Goal: Information Seeking & Learning: Check status

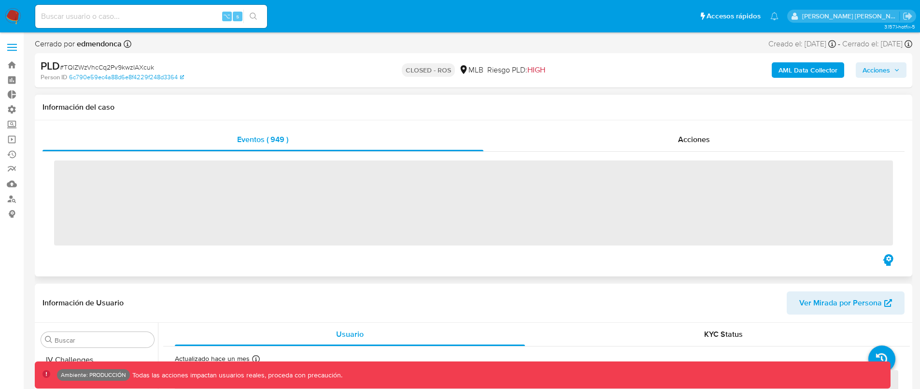
scroll to position [431, 0]
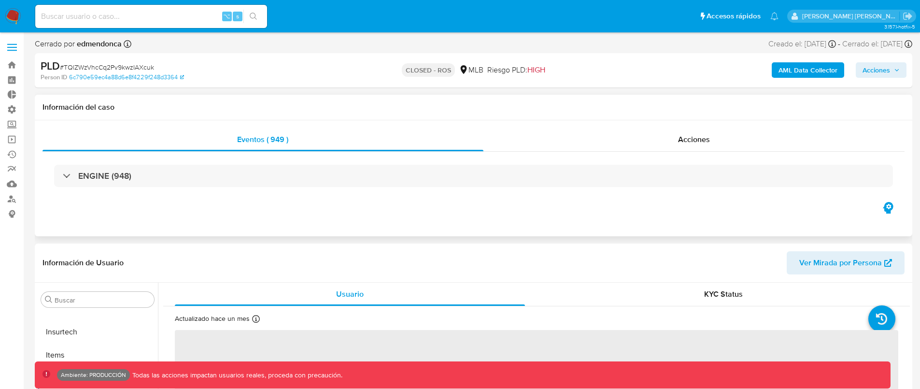
select select "10"
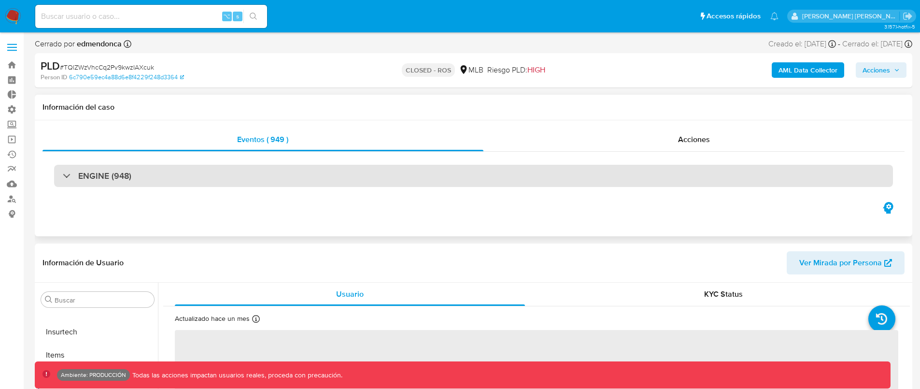
click at [315, 166] on div "ENGINE (948)" at bounding box center [473, 176] width 839 height 22
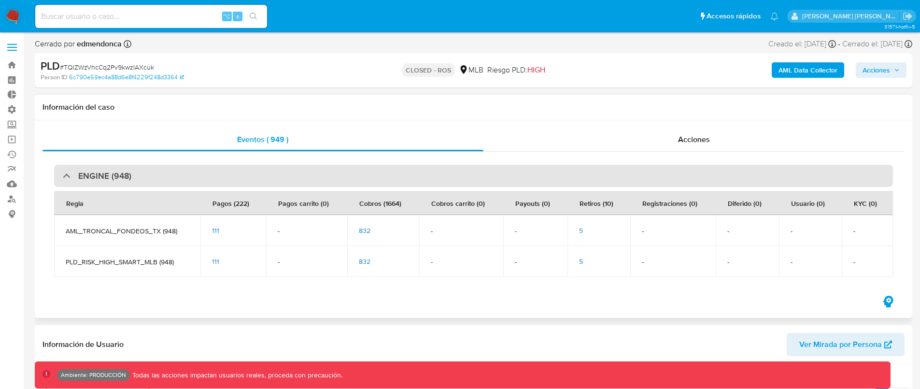
click at [315, 166] on div "ENGINE (948)" at bounding box center [473, 176] width 839 height 22
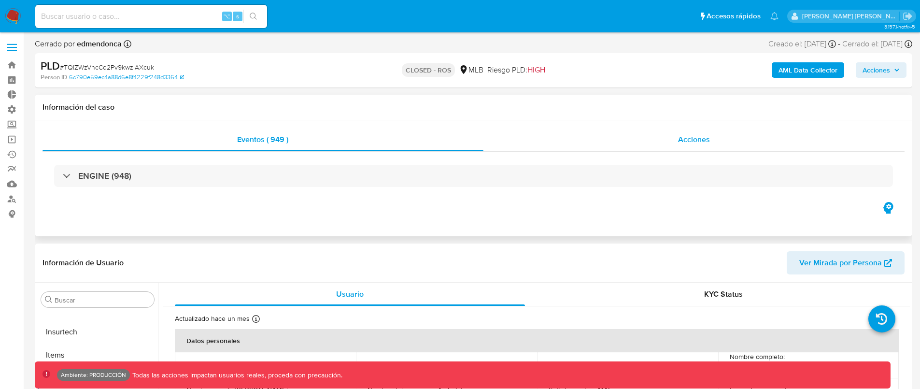
click at [680, 149] on div "Acciones" at bounding box center [695, 139] width 422 height 23
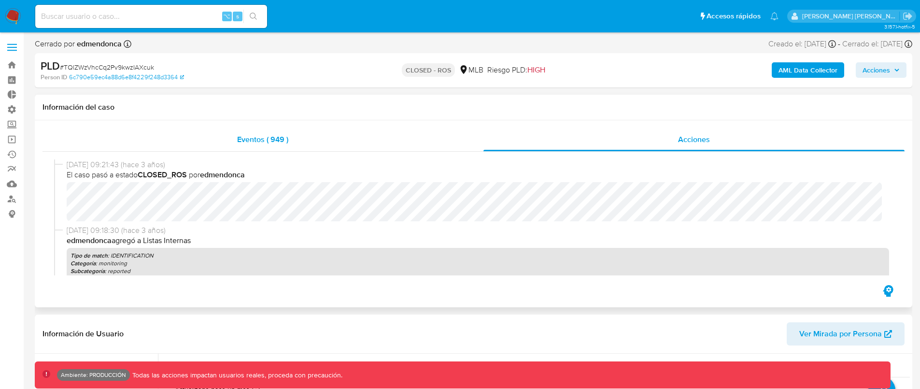
click at [264, 151] on div "Eventos ( 949 )" at bounding box center [263, 139] width 441 height 23
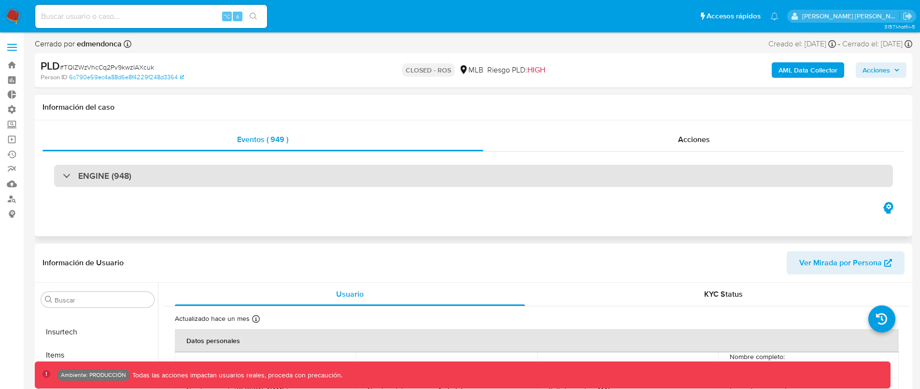
click at [230, 167] on div "ENGINE (948)" at bounding box center [473, 176] width 839 height 22
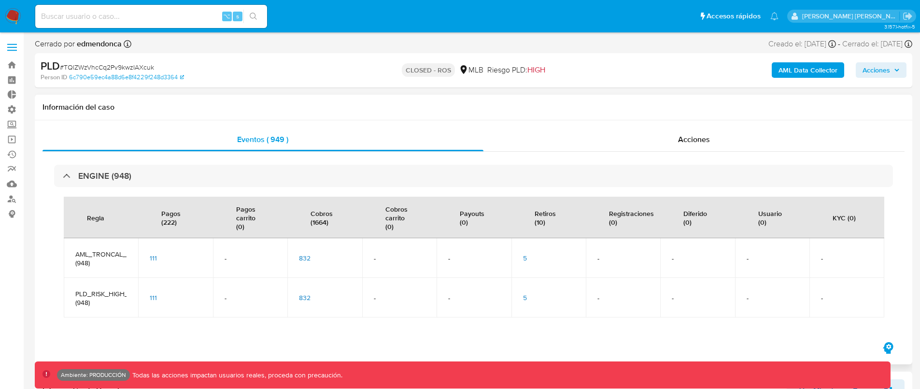
click at [152, 258] on span "111" at bounding box center [153, 258] width 7 height 10
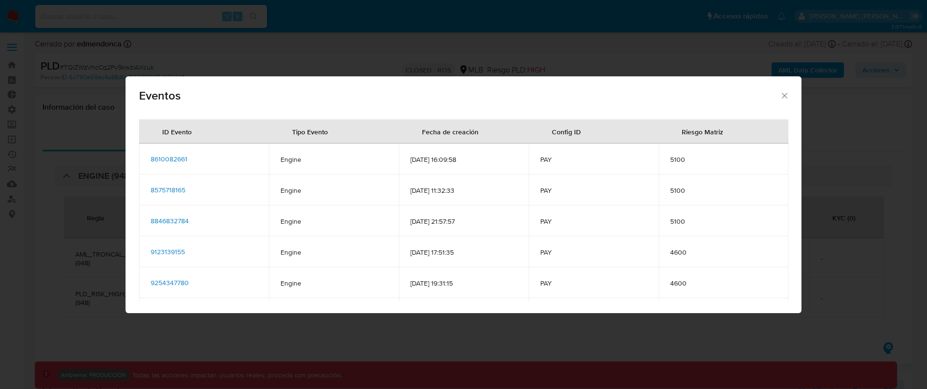
click at [780, 94] on icon "Cerrar" at bounding box center [785, 96] width 10 height 10
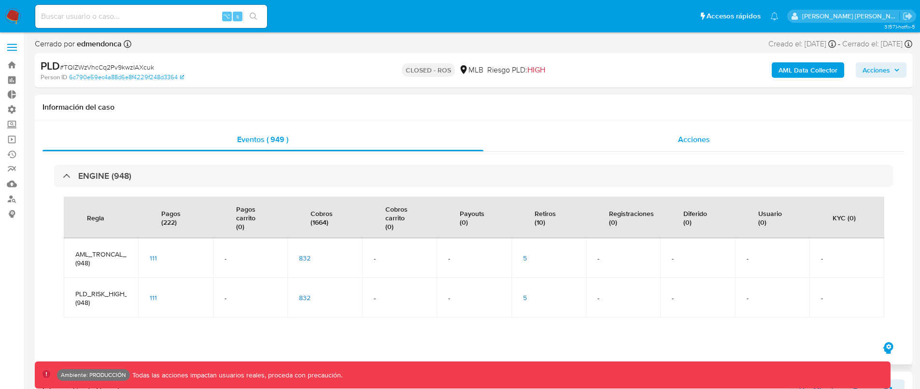
click at [700, 143] on span "Acciones" at bounding box center [694, 139] width 32 height 11
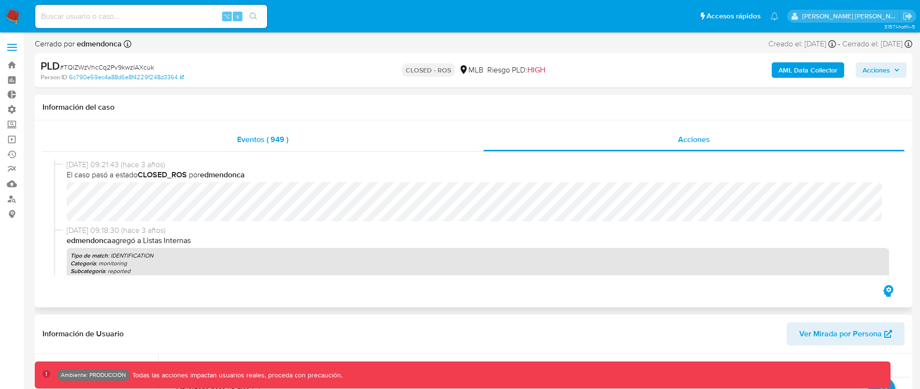
scroll to position [2, 0]
click at [277, 141] on span "Eventos ( 949 )" at bounding box center [262, 139] width 51 height 11
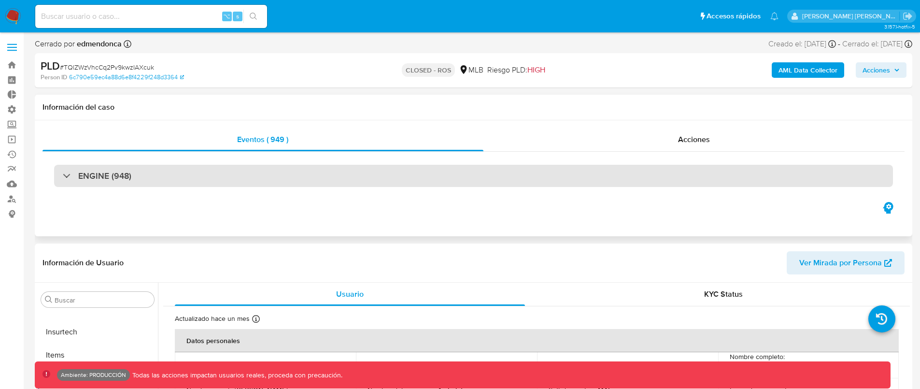
click at [280, 177] on div "ENGINE (948)" at bounding box center [473, 176] width 839 height 22
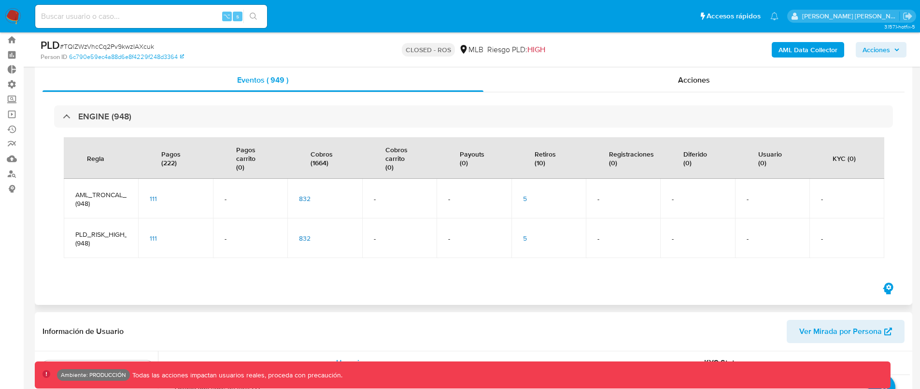
scroll to position [25, 0]
click at [671, 86] on div "Acciones" at bounding box center [695, 80] width 422 height 23
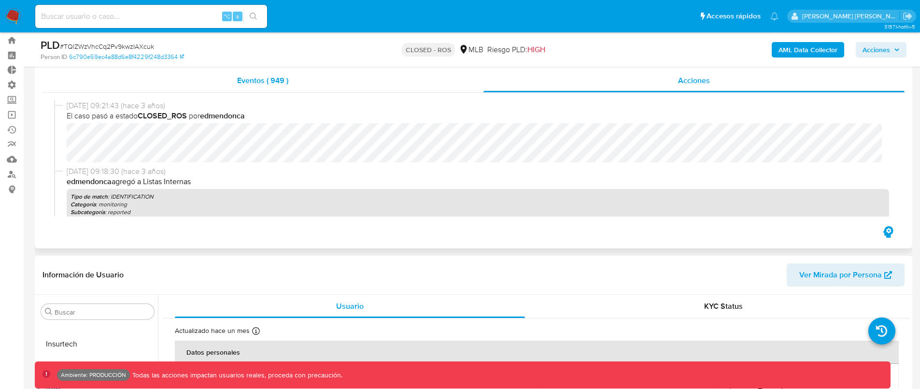
click at [273, 81] on span "Eventos ( 949 )" at bounding box center [262, 80] width 51 height 11
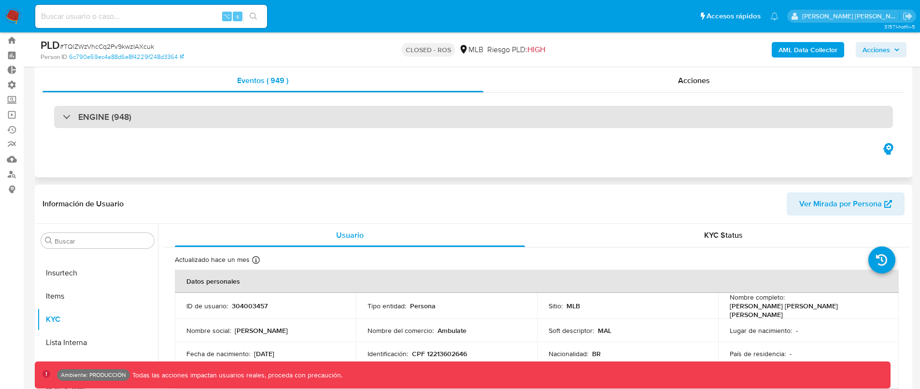
click at [270, 124] on div "ENGINE (948)" at bounding box center [473, 117] width 839 height 22
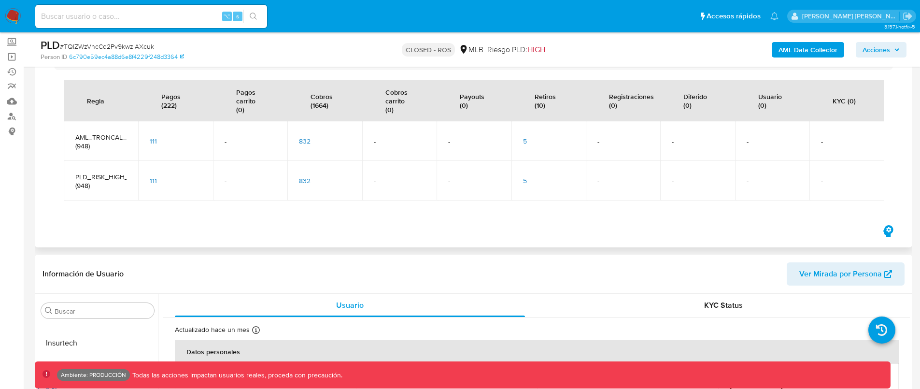
scroll to position [87, 0]
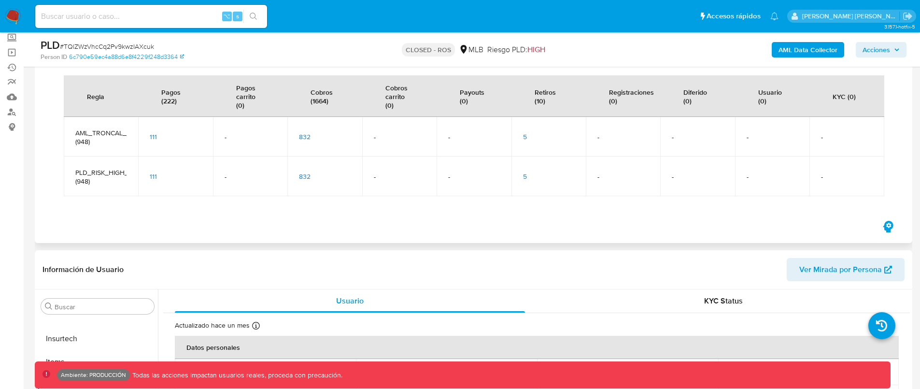
click at [525, 134] on span "5" at bounding box center [525, 137] width 4 height 10
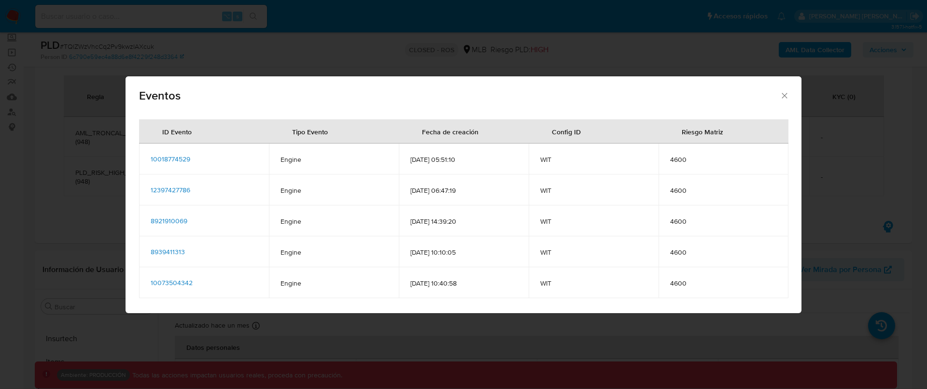
click at [785, 99] on icon "Cerrar" at bounding box center [785, 96] width 10 height 10
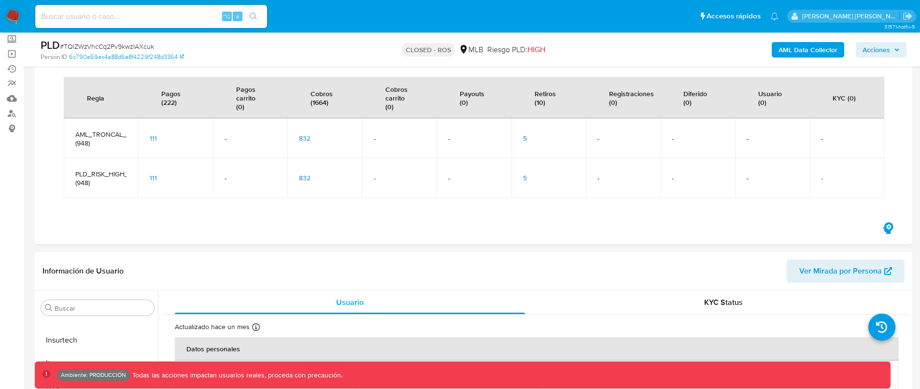
scroll to position [85, 0]
